Goal: Communication & Community: Answer question/provide support

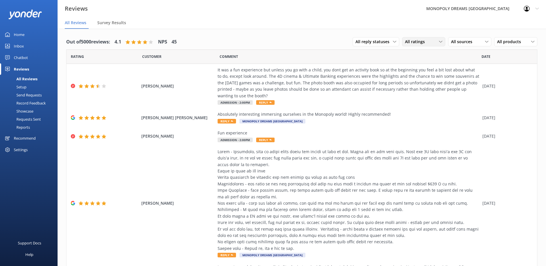
click at [430, 42] on div "All ratings" at bounding box center [424, 42] width 40 height 6
click at [424, 89] on div "Detractors" at bounding box center [424, 89] width 27 height 6
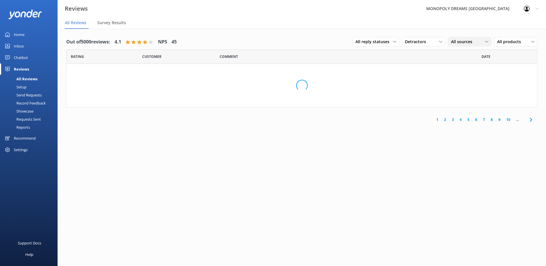
click at [457, 38] on div "All sources All sources Yonder survey Heard by staff Facebook reviews Google re…" at bounding box center [470, 41] width 43 height 9
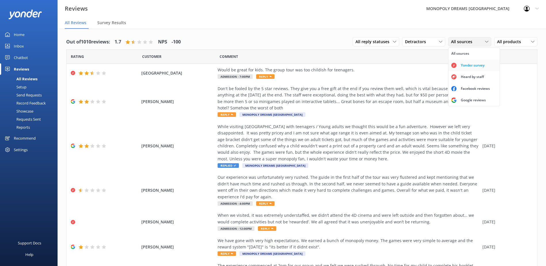
click at [459, 66] on div "Yonder survey" at bounding box center [473, 66] width 32 height 6
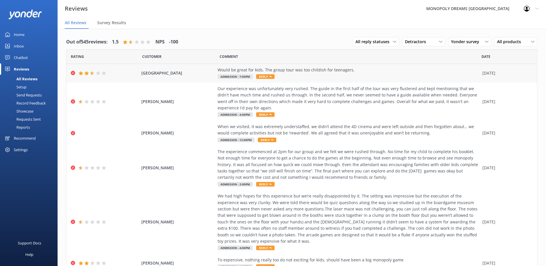
click at [173, 71] on span "[GEOGRAPHIC_DATA]" at bounding box center [177, 73] width 73 height 6
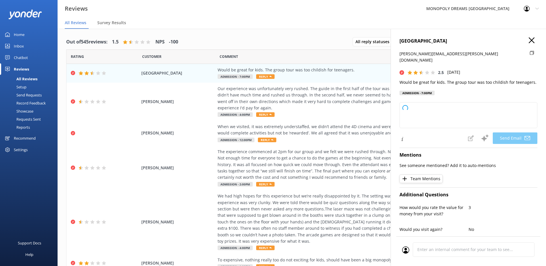
type textarea "Thank you for your feedback, PORTSIDE. We appreciate your honest comments and w…"
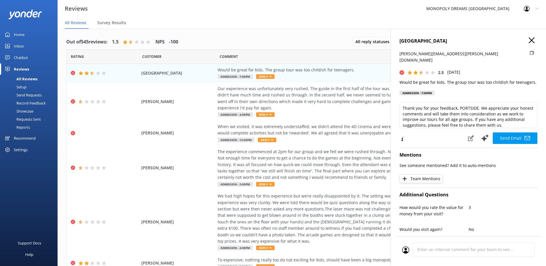
click at [529, 41] on icon at bounding box center [532, 40] width 6 height 6
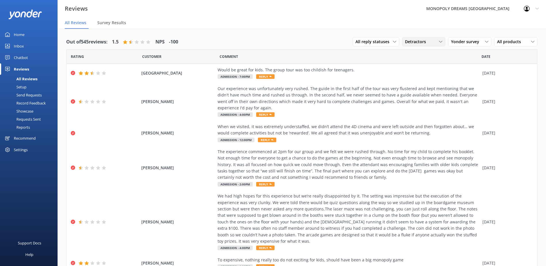
click at [427, 43] on div "Detractors" at bounding box center [424, 42] width 40 height 6
click at [419, 51] on link "All ratings" at bounding box center [428, 54] width 51 height 12
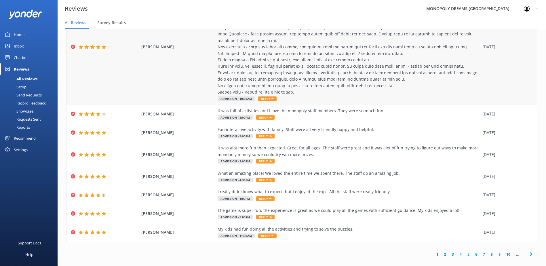
scroll to position [133, 0]
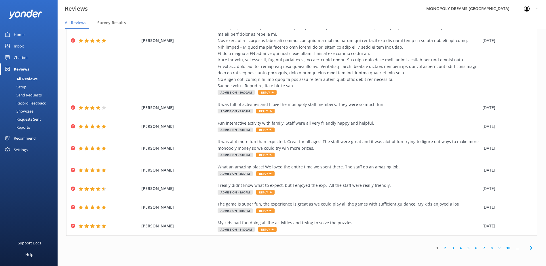
click at [442, 247] on link "2" at bounding box center [446, 247] width 8 height 5
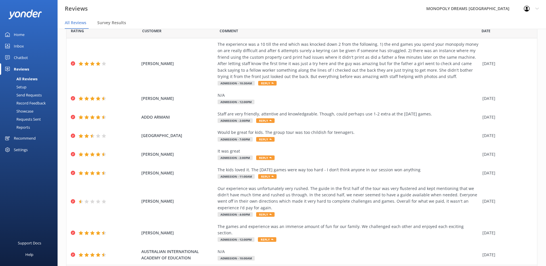
scroll to position [68, 0]
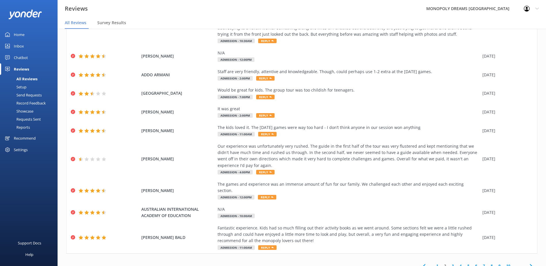
click at [449, 263] on link "3" at bounding box center [453, 265] width 8 height 5
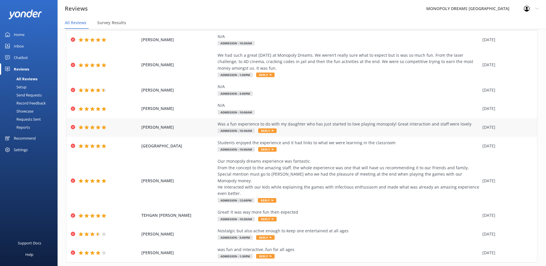
scroll to position [42, 0]
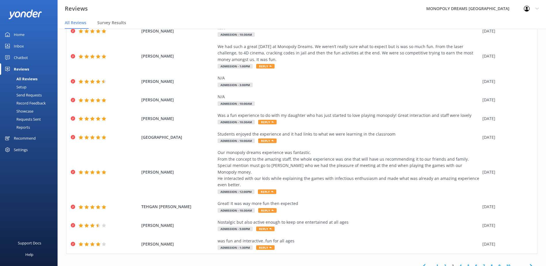
click at [457, 263] on link "4" at bounding box center [461, 265] width 8 height 5
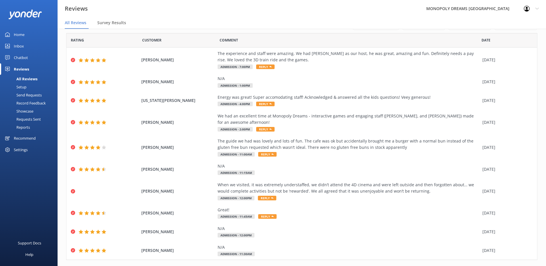
scroll to position [29, 0]
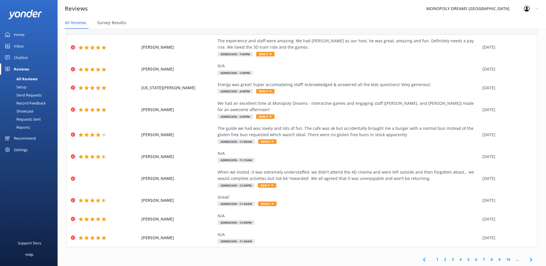
click at [465, 259] on link "5" at bounding box center [469, 259] width 8 height 5
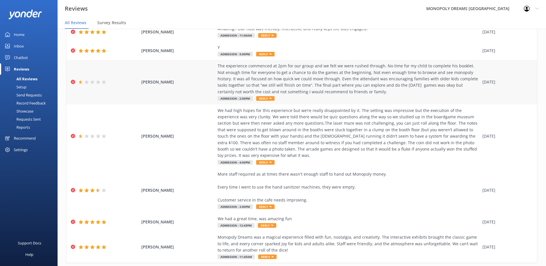
scroll to position [113, 0]
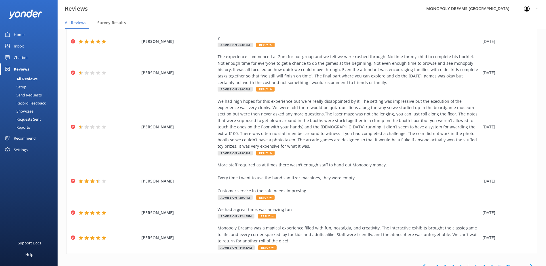
click at [474, 264] on link "6" at bounding box center [477, 266] width 8 height 5
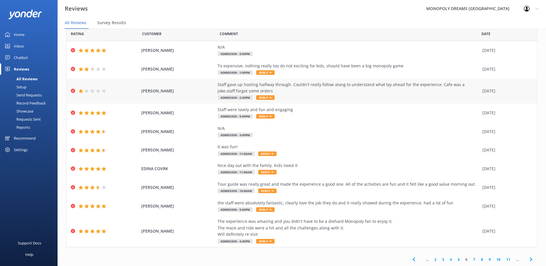
scroll to position [12, 0]
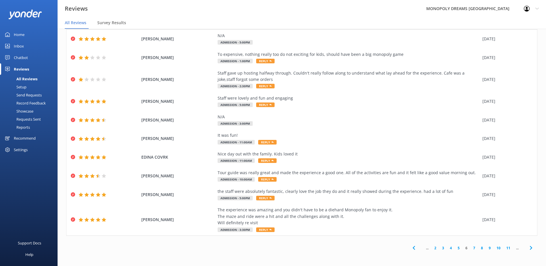
click at [471, 249] on link "7" at bounding box center [475, 247] width 8 height 5
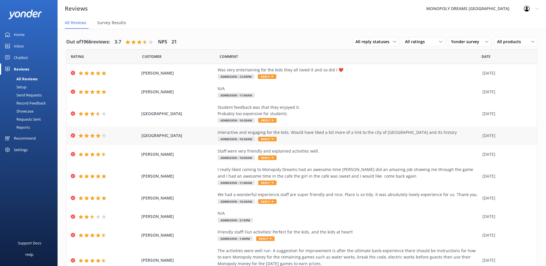
scroll to position [29, 0]
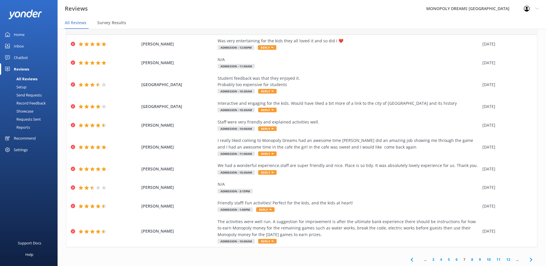
click at [469, 259] on link "8" at bounding box center [473, 259] width 8 height 5
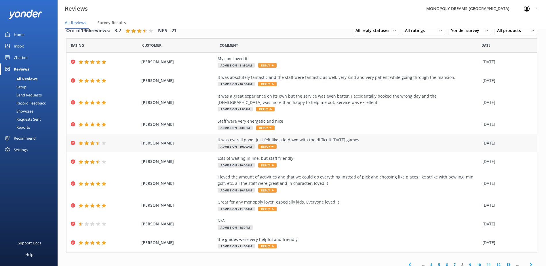
scroll to position [16, 0]
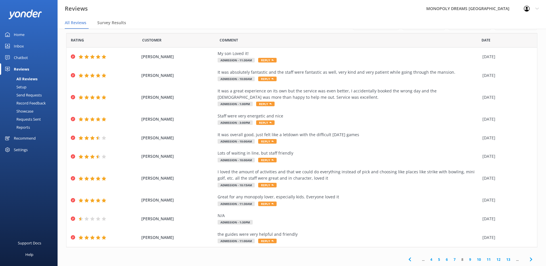
click at [467, 259] on link "9" at bounding box center [471, 259] width 8 height 5
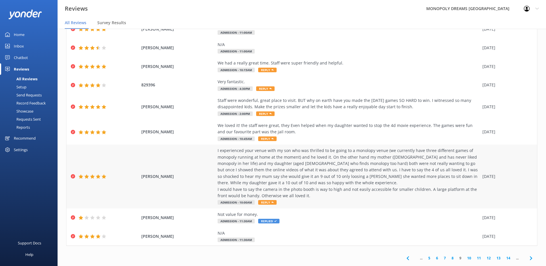
scroll to position [12, 0]
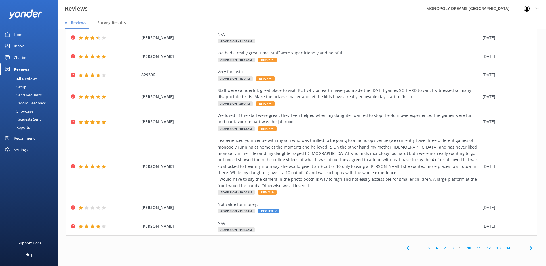
click at [465, 247] on link "10" at bounding box center [470, 247] width 10 height 5
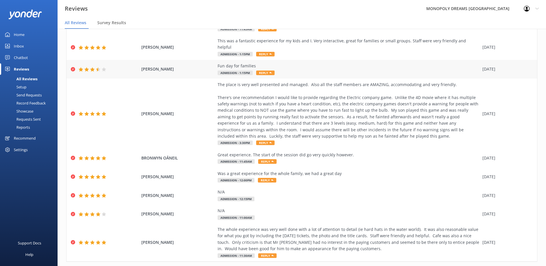
scroll to position [81, 0]
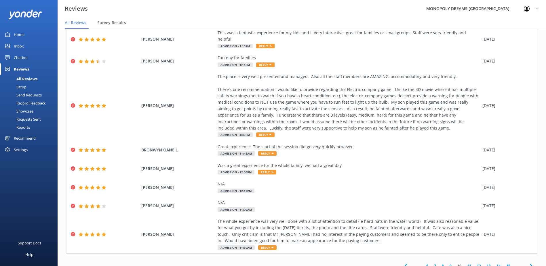
click at [466, 263] on link "11" at bounding box center [470, 265] width 10 height 5
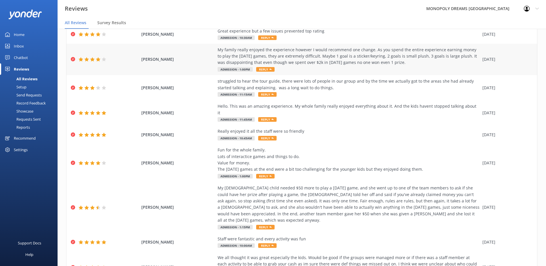
scroll to position [81, 0]
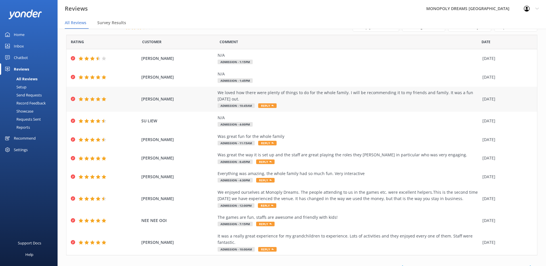
scroll to position [23, 0]
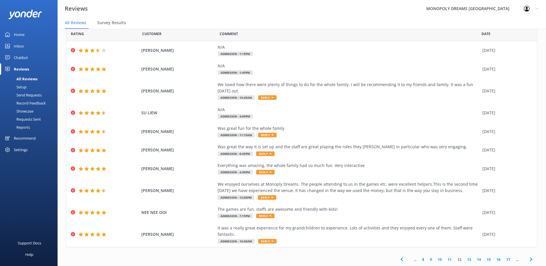
click at [420, 260] on link "8" at bounding box center [424, 259] width 8 height 5
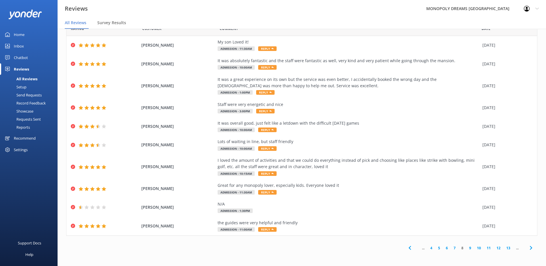
click at [428, 248] on link "4" at bounding box center [432, 247] width 8 height 5
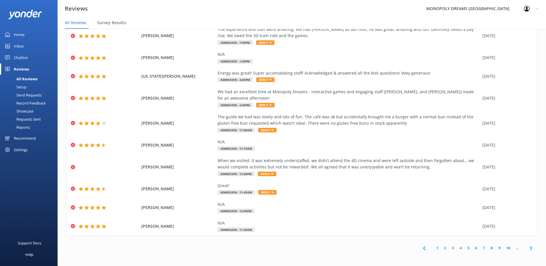
click at [449, 247] on link "3" at bounding box center [453, 247] width 8 height 5
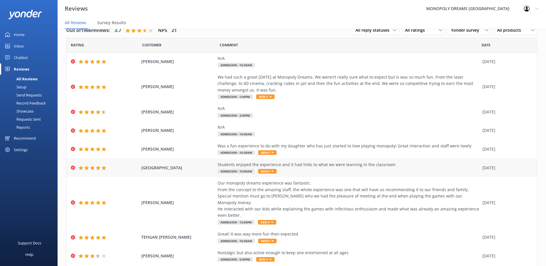
click at [192, 165] on span "[GEOGRAPHIC_DATA]" at bounding box center [177, 168] width 73 height 6
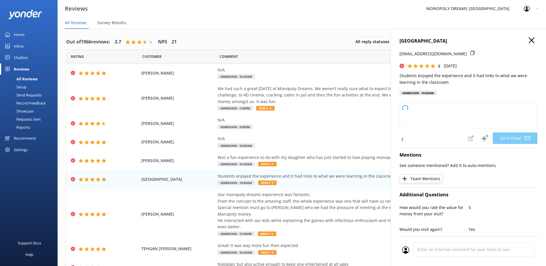
type textarea "Thank you so much, Holy! We're delighted to hear your students enjoyed the expe…"
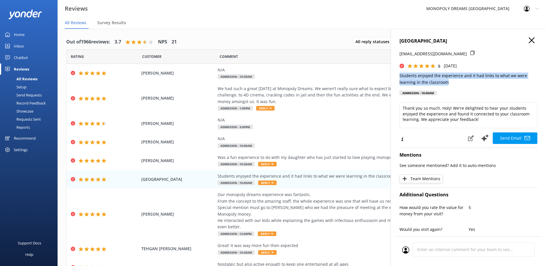
drag, startPoint x: 454, startPoint y: 84, endPoint x: 394, endPoint y: 74, distance: 61.6
click at [394, 74] on div "HOLY CHILD PRIMARY SCHOOL [EMAIL_ADDRESS][DOMAIN_NAME] 5 [DATE] Students enjoye…" at bounding box center [469, 162] width 156 height 266
drag, startPoint x: 394, startPoint y: 74, endPoint x: 416, endPoint y: 77, distance: 22.6
click at [416, 77] on p "Students enjoyed the experience and it had links to what we were learning in th…" at bounding box center [469, 79] width 138 height 13
drag, startPoint x: 454, startPoint y: 82, endPoint x: 400, endPoint y: 75, distance: 54.9
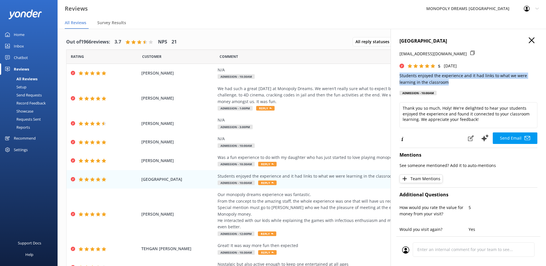
click at [400, 75] on div "HOLY CHILD PRIMARY SCHOOL [EMAIL_ADDRESS][DOMAIN_NAME] 5 [DATE] Students enjoye…" at bounding box center [469, 162] width 156 height 266
drag, startPoint x: 400, startPoint y: 75, endPoint x: 433, endPoint y: 82, distance: 34.3
click at [433, 82] on p "Students enjoyed the experience and it had links to what we were learning in th…" at bounding box center [469, 79] width 138 height 13
click at [452, 79] on p "Students enjoyed the experience and it had links to what we were learning in th…" at bounding box center [469, 79] width 138 height 13
click at [449, 86] on div "HOLY CHILD PRIMARY SCHOOL [EMAIL_ADDRESS][DOMAIN_NAME] 5 [DATE] Students enjoye…" at bounding box center [469, 67] width 138 height 61
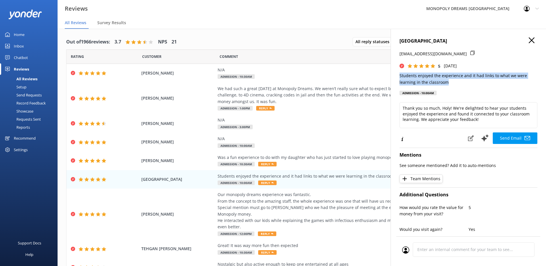
drag, startPoint x: 449, startPoint y: 82, endPoint x: 400, endPoint y: 75, distance: 49.4
click at [400, 75] on p "Students enjoyed the experience and it had links to what we were learning in th…" at bounding box center [469, 79] width 138 height 13
click at [478, 85] on p "Students enjoyed the experience and it had links to what we were learning in th…" at bounding box center [469, 79] width 138 height 13
click at [448, 80] on p "Students enjoyed the experience and it had links to what we were learning in th…" at bounding box center [469, 79] width 138 height 13
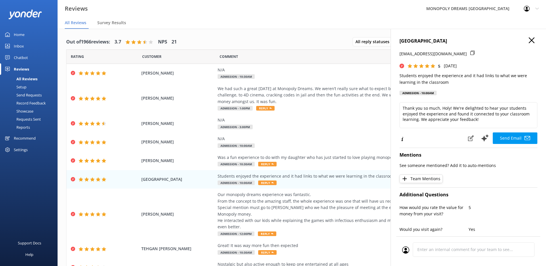
click at [529, 41] on use at bounding box center [532, 40] width 6 height 6
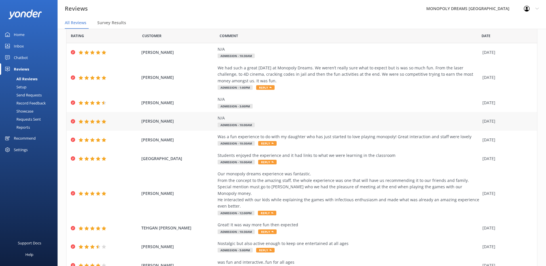
scroll to position [42, 0]
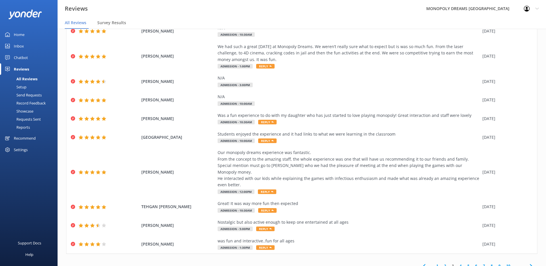
click at [434, 263] on link "1" at bounding box center [438, 265] width 8 height 5
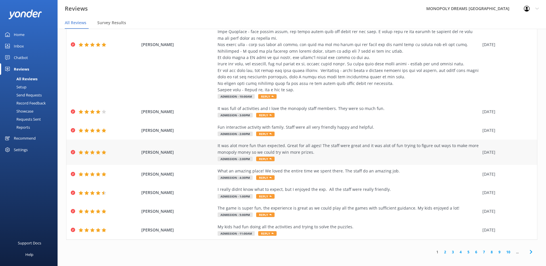
scroll to position [12, 0]
